Goal: Information Seeking & Learning: Check status

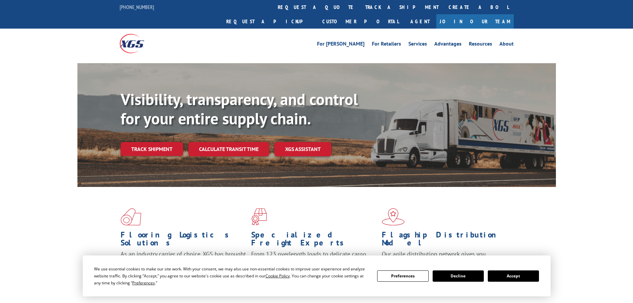
click at [360, 6] on link "track a shipment" at bounding box center [401, 7] width 83 height 14
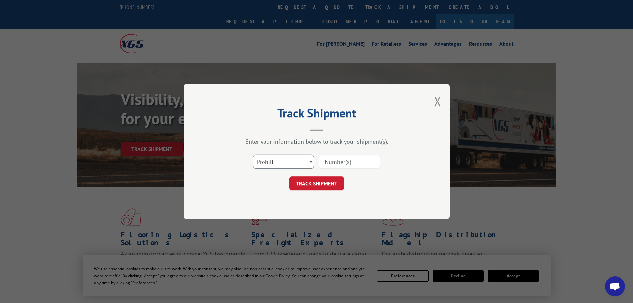
drag, startPoint x: 274, startPoint y: 160, endPoint x: 274, endPoint y: 167, distance: 7.0
click at [274, 161] on select "Select category... Probill BOL PO" at bounding box center [283, 161] width 61 height 14
select select "bol"
click at [253, 154] on select "Select category... Probill BOL PO" at bounding box center [283, 161] width 61 height 14
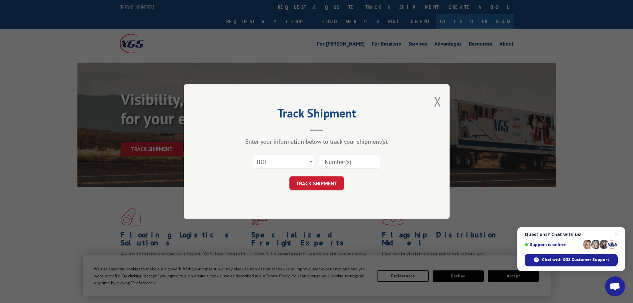
click at [342, 163] on input at bounding box center [349, 161] width 61 height 14
paste input "6021901"
type input "6021901"
click at [307, 184] on button "TRACK SHIPMENT" at bounding box center [316, 183] width 54 height 14
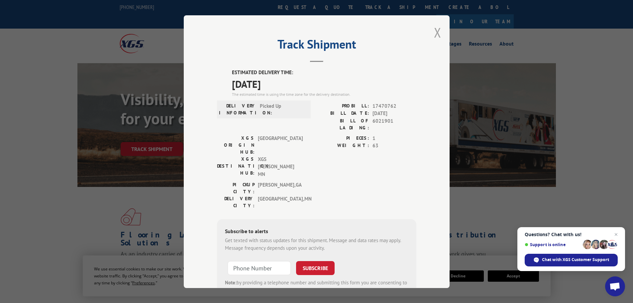
click at [434, 33] on button "Close modal" at bounding box center [437, 33] width 7 height 18
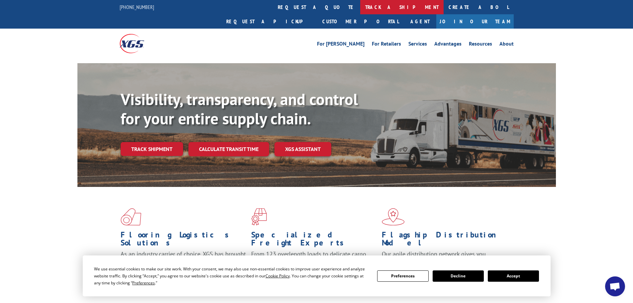
click at [360, 4] on link "track a shipment" at bounding box center [401, 7] width 83 height 14
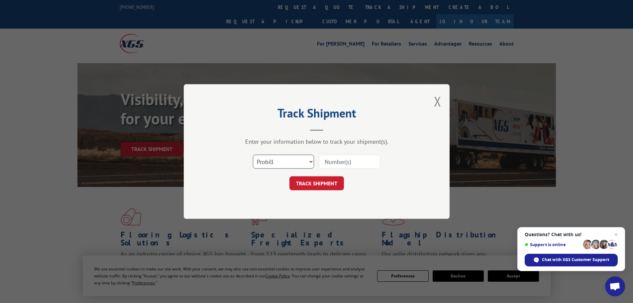
click at [284, 161] on select "Select category... Probill BOL PO" at bounding box center [283, 161] width 61 height 14
select select "bol"
click at [253, 154] on select "Select category... Probill BOL PO" at bounding box center [283, 161] width 61 height 14
click at [328, 165] on input at bounding box center [349, 161] width 61 height 14
paste input "6000959"
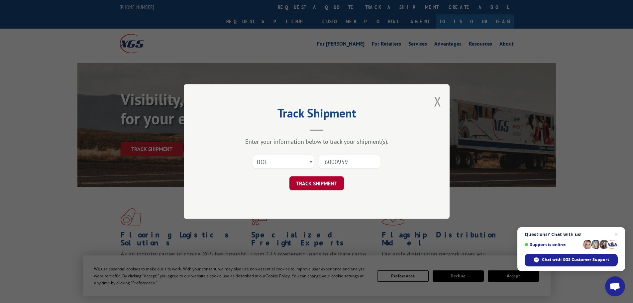
type input "6000959"
click at [301, 186] on button "TRACK SHIPMENT" at bounding box center [316, 183] width 54 height 14
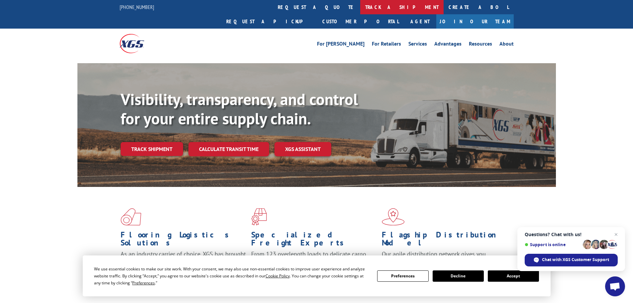
drag, startPoint x: 298, startPoint y: 5, endPoint x: 300, endPoint y: 9, distance: 4.9
click at [360, 5] on link "track a shipment" at bounding box center [401, 7] width 83 height 14
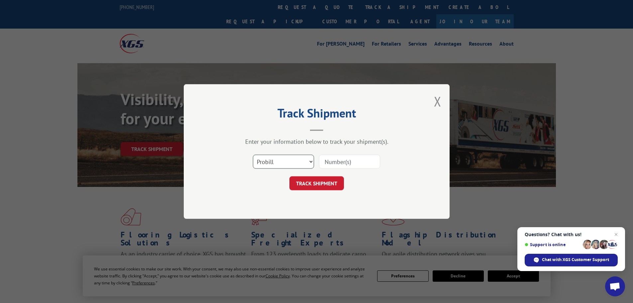
click at [288, 162] on select "Select category... Probill BOL PO" at bounding box center [283, 161] width 61 height 14
select select "bol"
click at [253, 154] on select "Select category... Probill BOL PO" at bounding box center [283, 161] width 61 height 14
click at [357, 163] on input at bounding box center [349, 161] width 61 height 14
paste input "5999803"
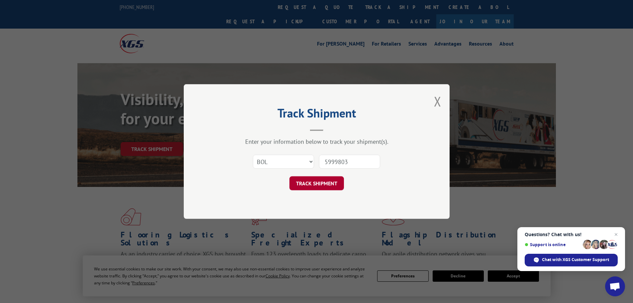
type input "5999803"
click at [325, 181] on button "TRACK SHIPMENT" at bounding box center [316, 183] width 54 height 14
